Goal: Find specific page/section: Find specific page/section

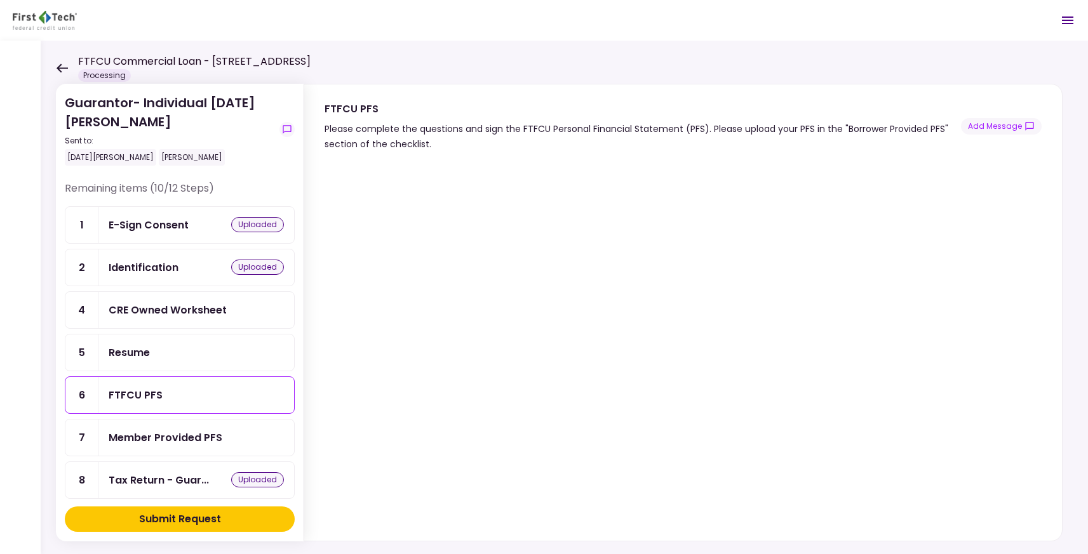
click at [181, 310] on div "CRE Owned Worksheet" at bounding box center [168, 310] width 118 height 16
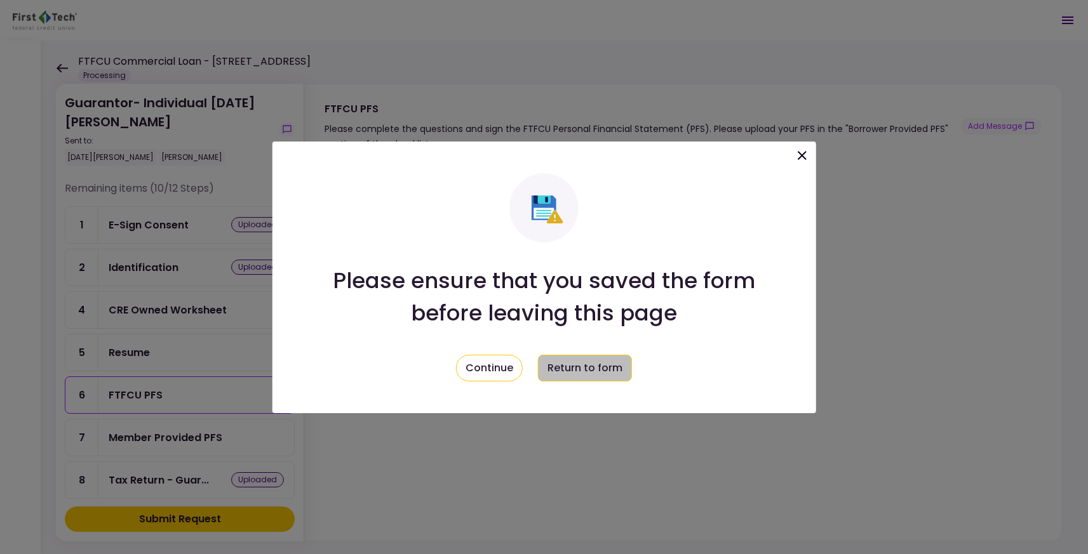
click at [575, 368] on button "Return to form" at bounding box center [585, 368] width 94 height 27
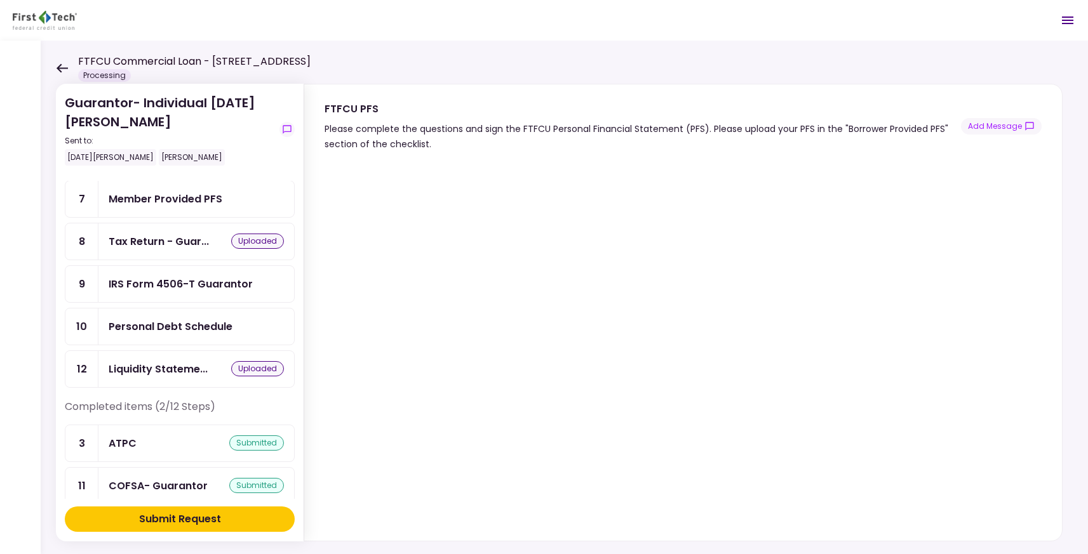
scroll to position [243, 0]
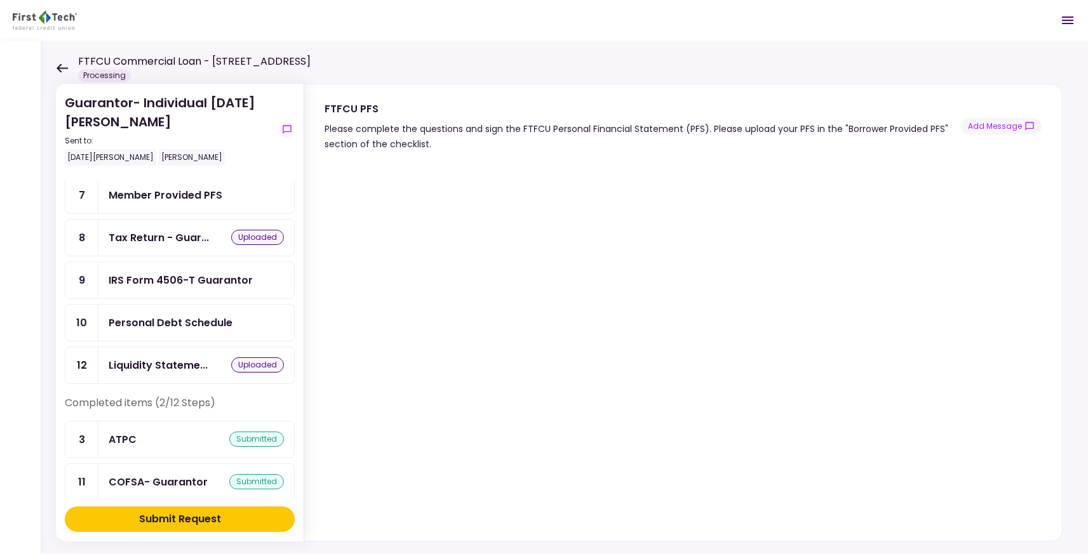
click at [200, 318] on div "Personal Debt Schedule" at bounding box center [171, 323] width 124 height 16
